Goal: Information Seeking & Learning: Learn about a topic

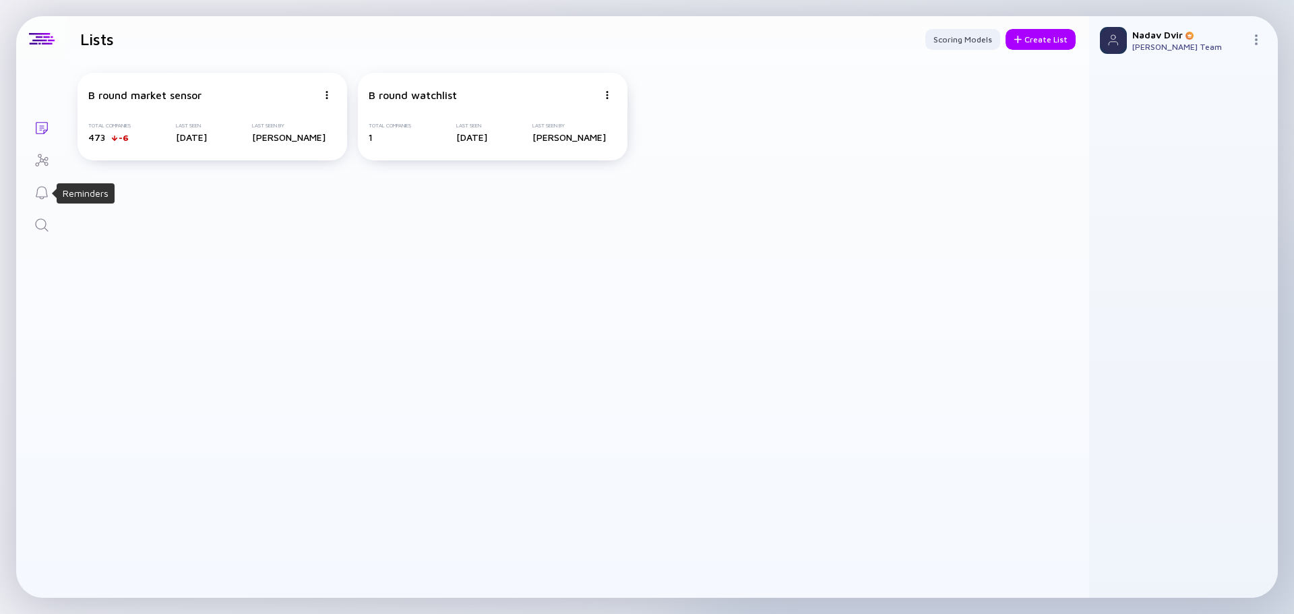
click at [24, 228] on link "Search" at bounding box center [41, 224] width 51 height 32
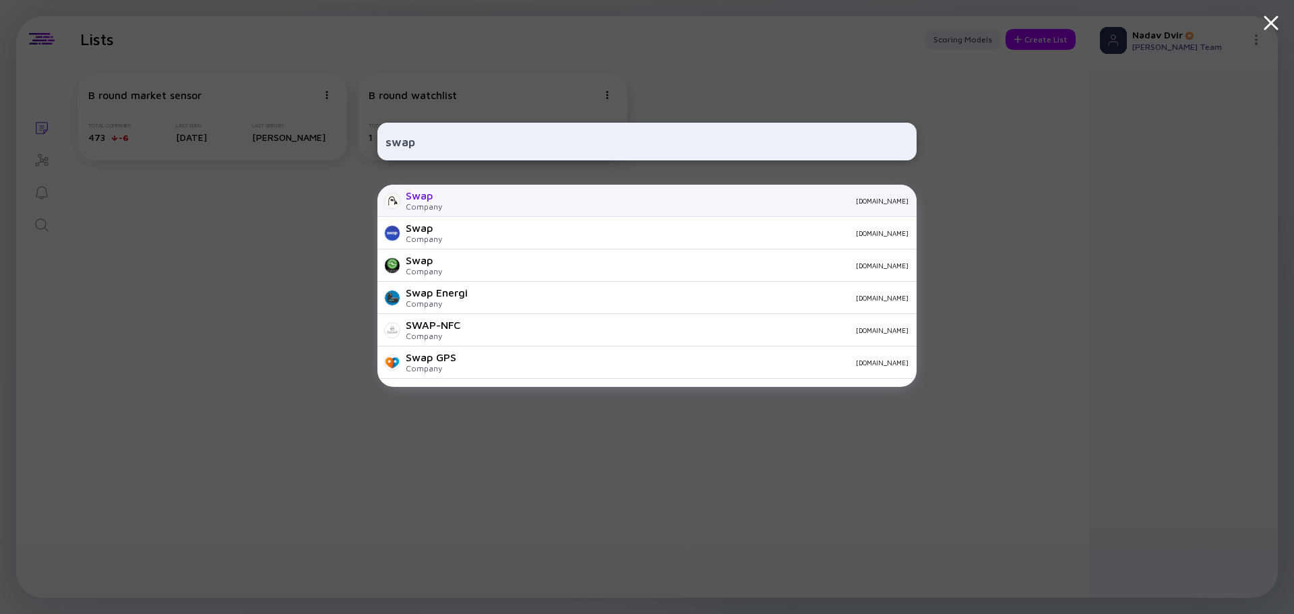
type input "swap"
click at [535, 209] on div "Swap Company [DOMAIN_NAME]" at bounding box center [647, 201] width 539 height 32
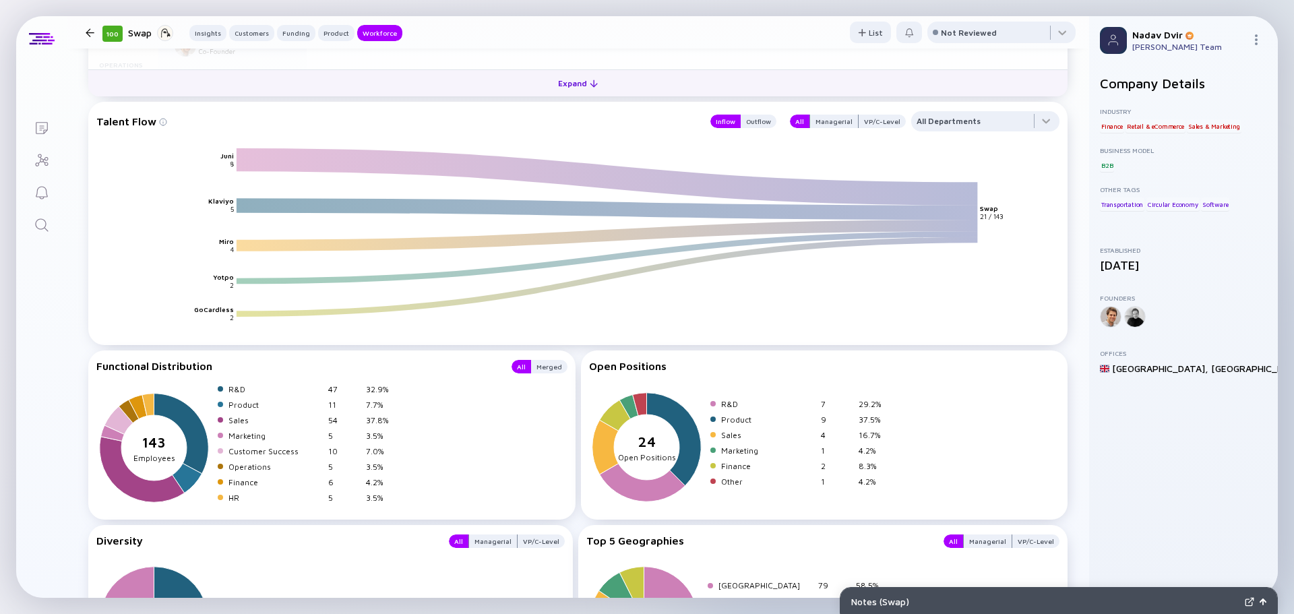
scroll to position [2203, 0]
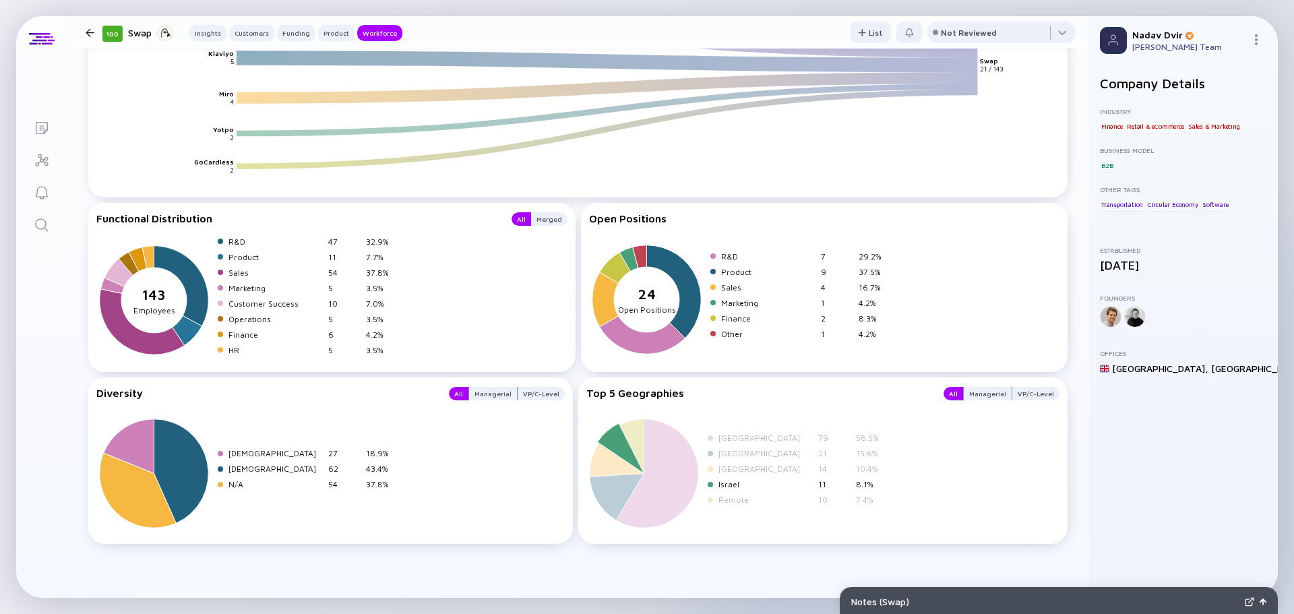
click at [708, 485] on div at bounding box center [710, 484] width 5 height 5
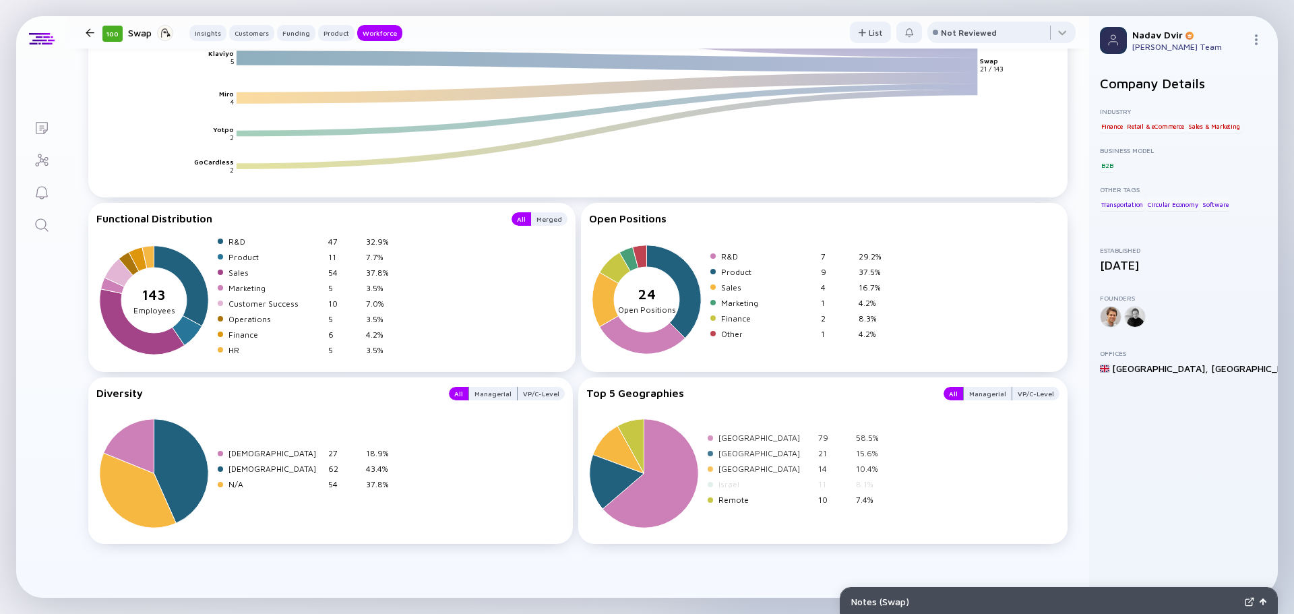
click at [747, 476] on div "[GEOGRAPHIC_DATA] 79 58.5% United States 21 15.6% Netherlands 14 10.4% Israel 1…" at bounding box center [798, 472] width 181 height 78
click at [738, 473] on div "[GEOGRAPHIC_DATA]" at bounding box center [766, 469] width 94 height 10
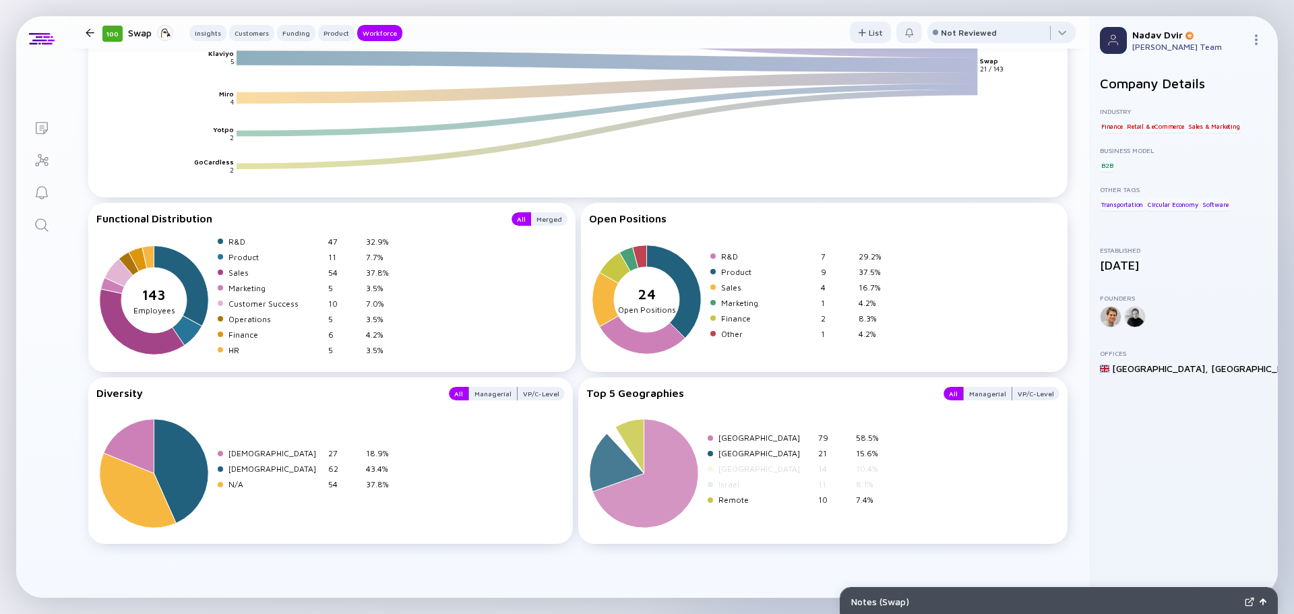
click at [746, 458] on div "[GEOGRAPHIC_DATA]" at bounding box center [766, 453] width 94 height 10
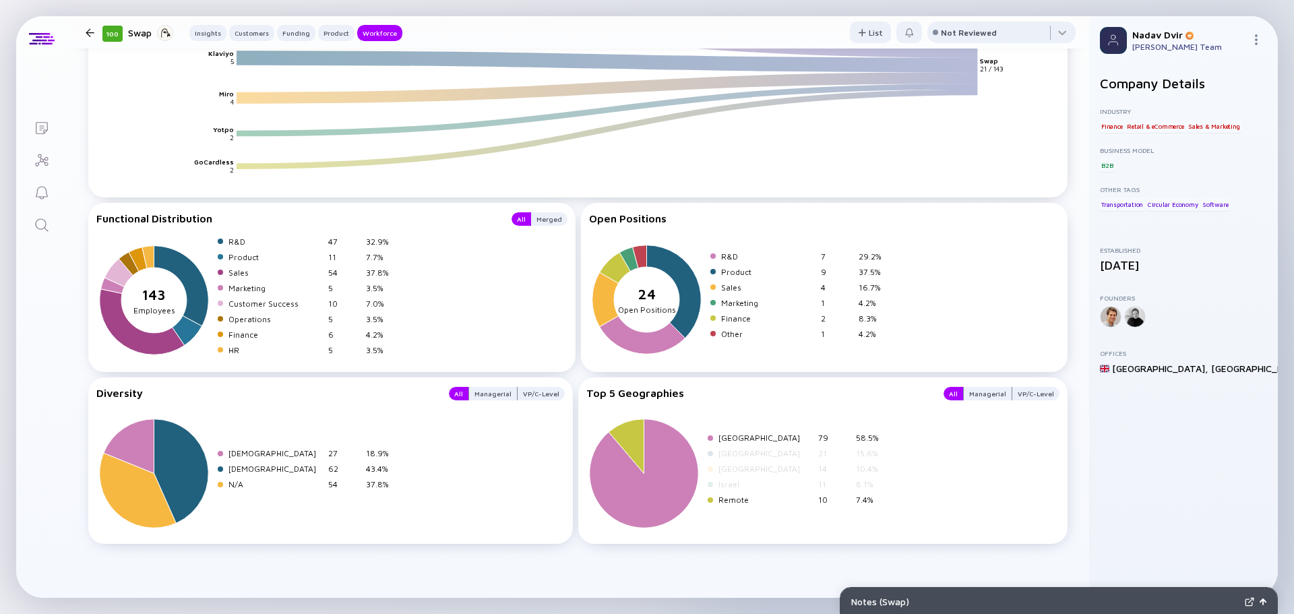
click at [750, 436] on div "[GEOGRAPHIC_DATA]" at bounding box center [766, 438] width 94 height 10
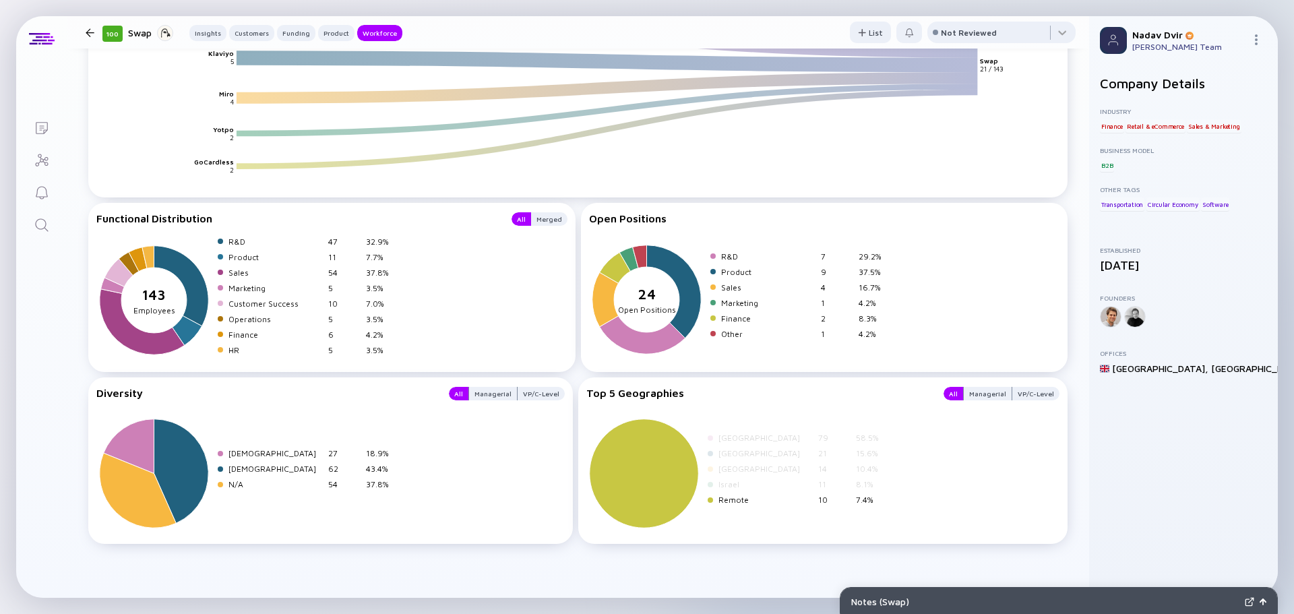
click at [728, 495] on div "Remote" at bounding box center [766, 500] width 94 height 10
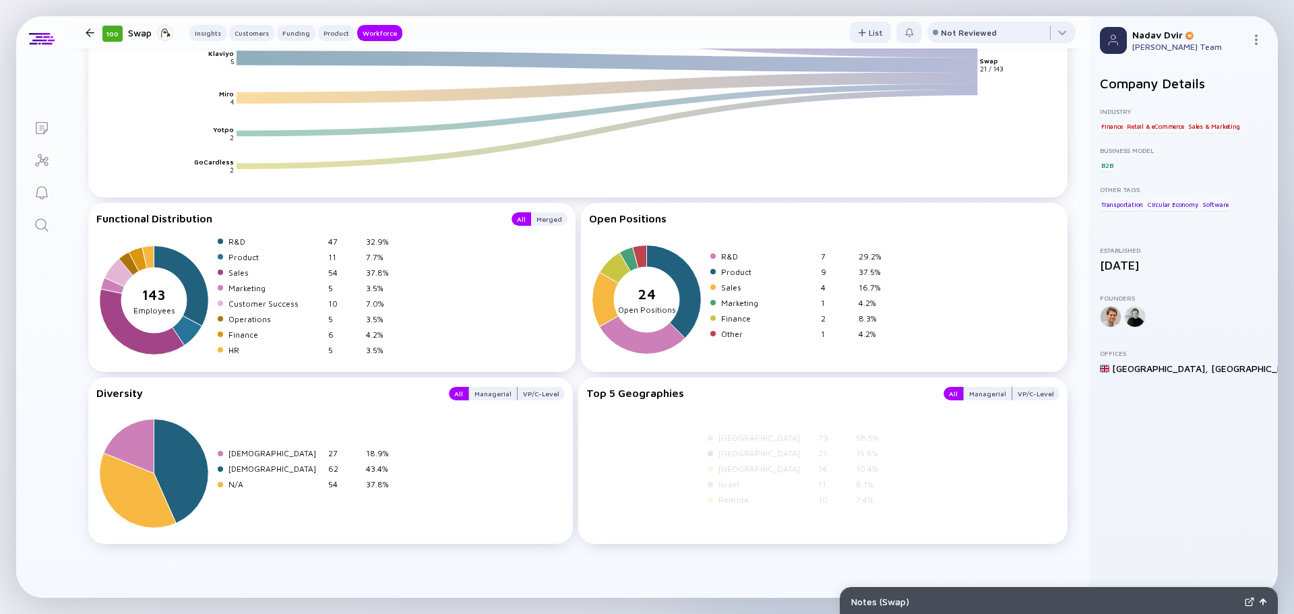
click at [726, 481] on div "Israel" at bounding box center [766, 484] width 94 height 10
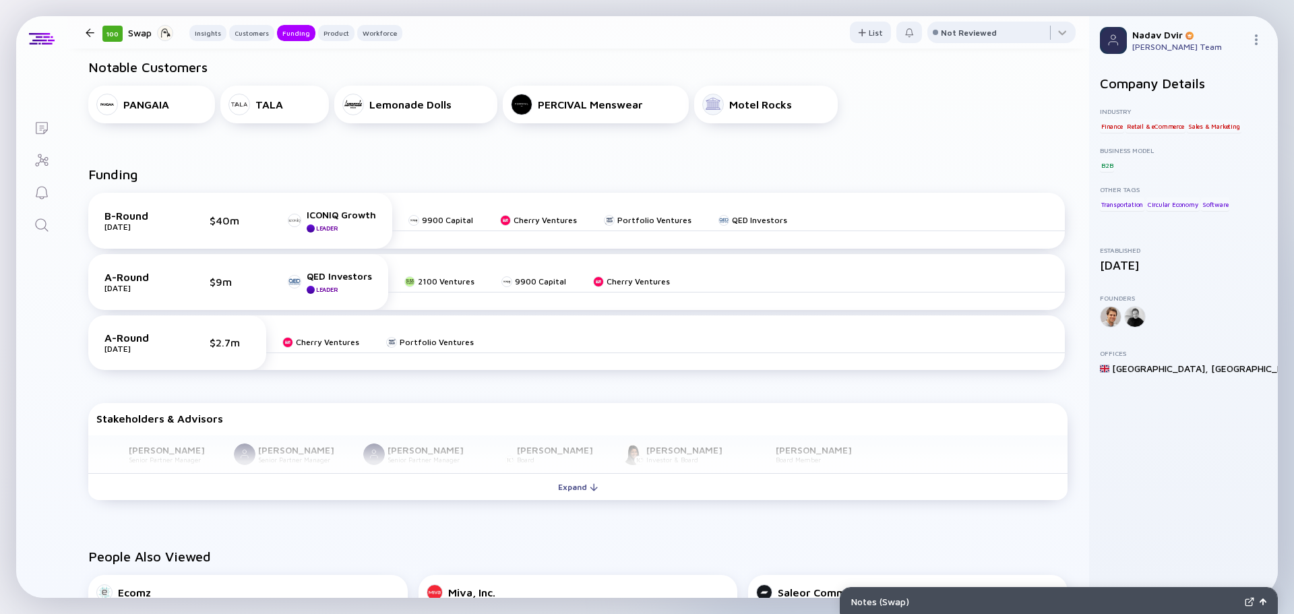
scroll to position [518, 0]
